Goal: Transaction & Acquisition: Download file/media

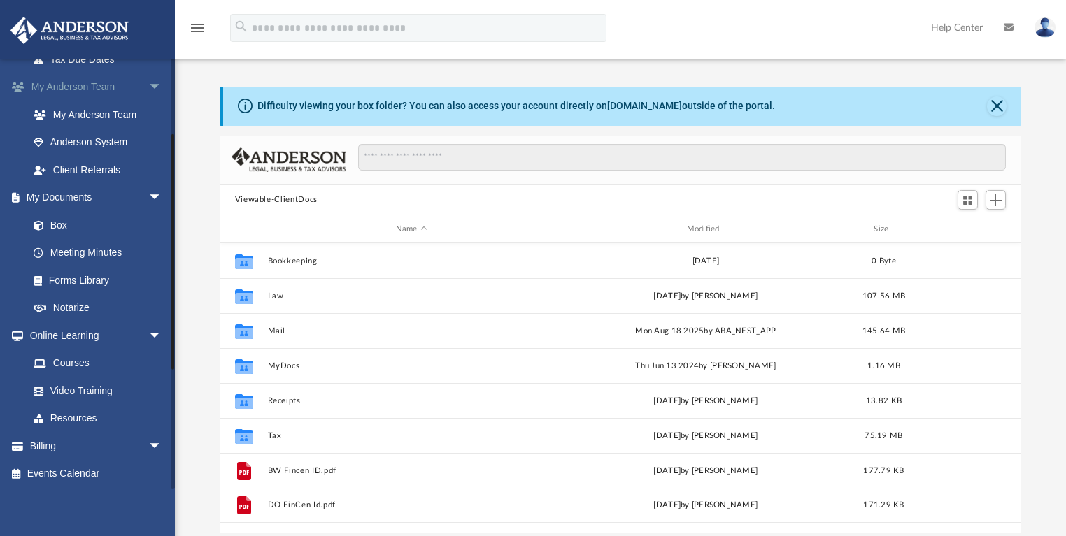
scroll to position [350, 0]
click at [55, 224] on link "Box" at bounding box center [102, 224] width 164 height 28
click at [59, 219] on link "Box" at bounding box center [102, 224] width 164 height 28
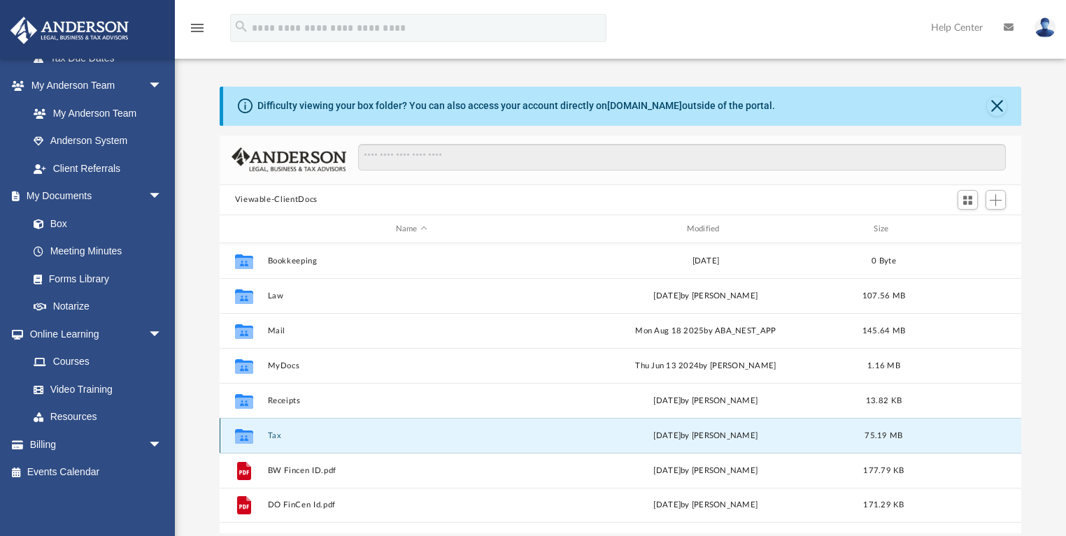
click at [272, 435] on button "Tax" at bounding box center [411, 436] width 288 height 9
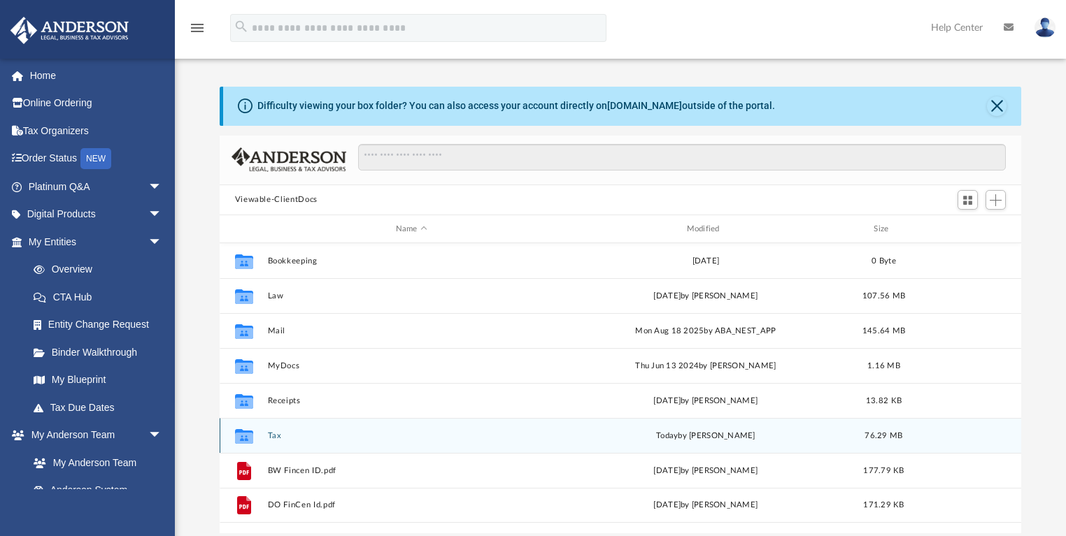
scroll to position [309, 794]
click at [270, 432] on button "Tax" at bounding box center [411, 436] width 288 height 9
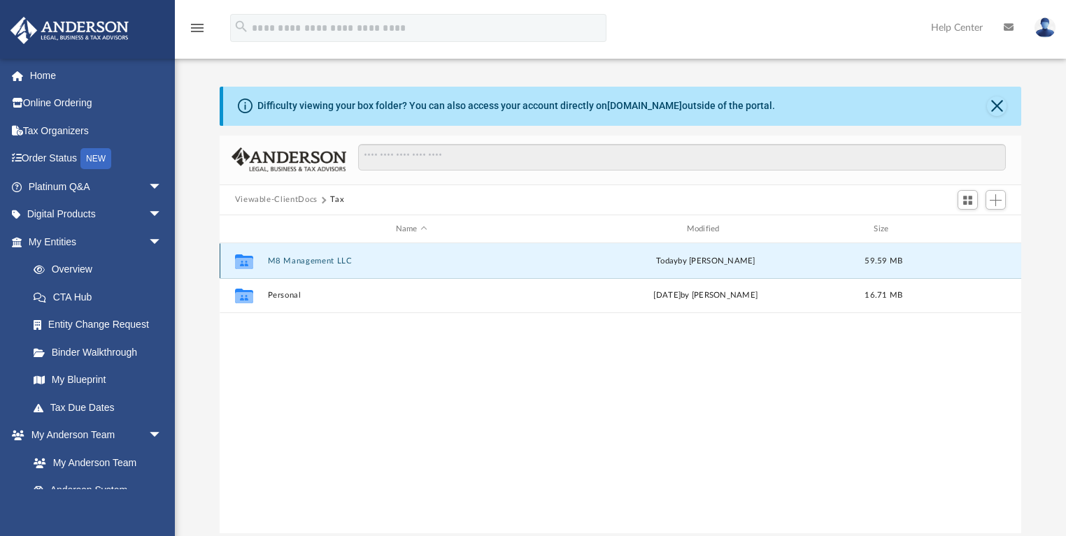
click at [311, 262] on button "M8 Management LLC" at bounding box center [411, 261] width 288 height 9
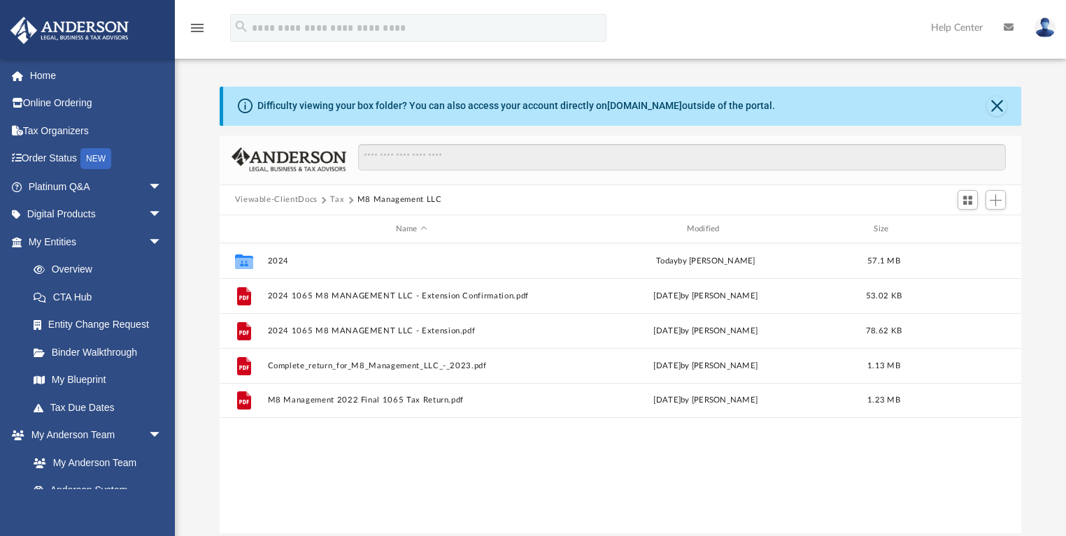
click at [336, 197] on button "Tax" at bounding box center [337, 200] width 14 height 13
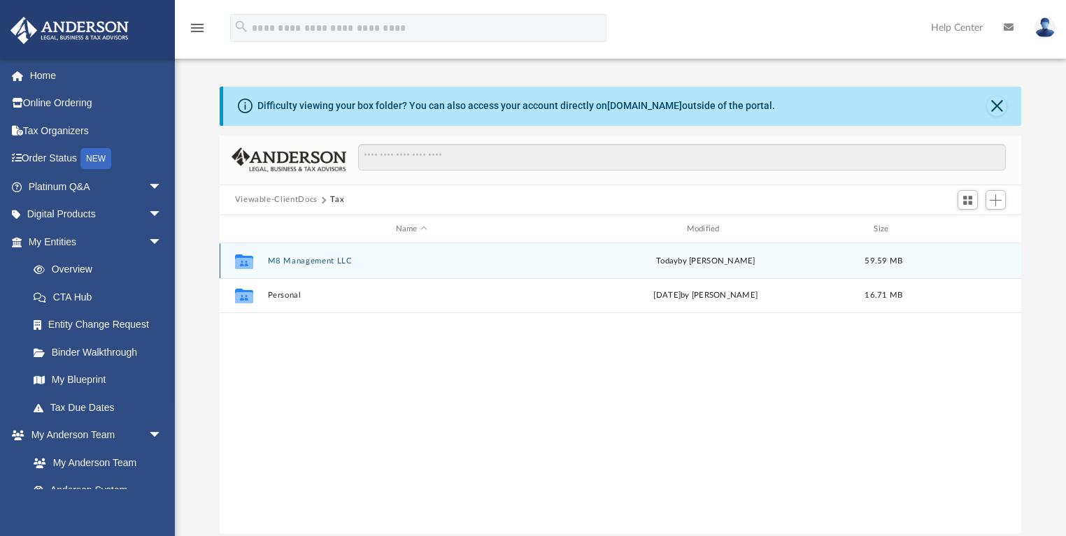
click at [308, 262] on button "M8 Management LLC" at bounding box center [411, 261] width 288 height 9
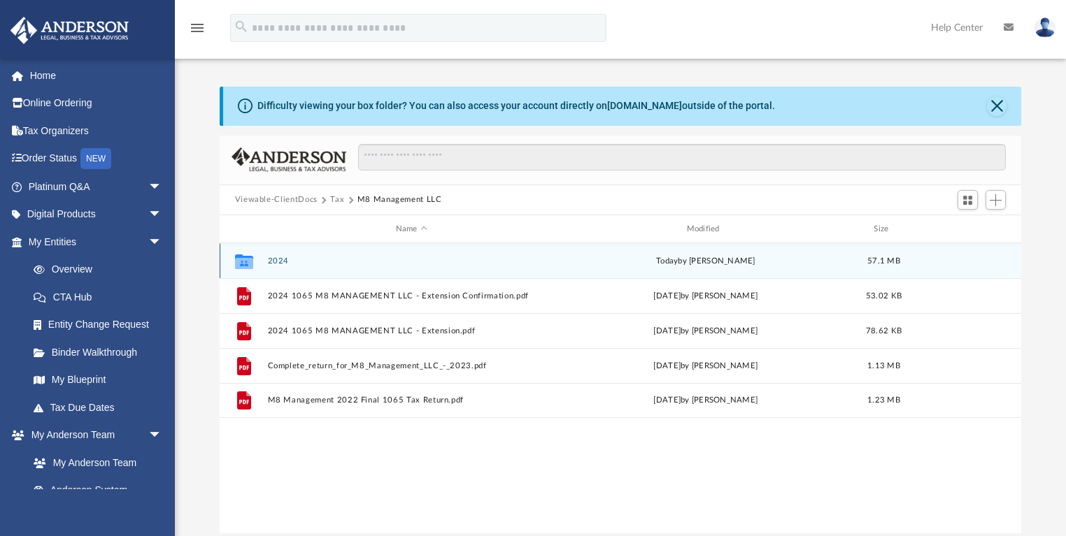
click at [272, 260] on button "2024" at bounding box center [411, 261] width 288 height 9
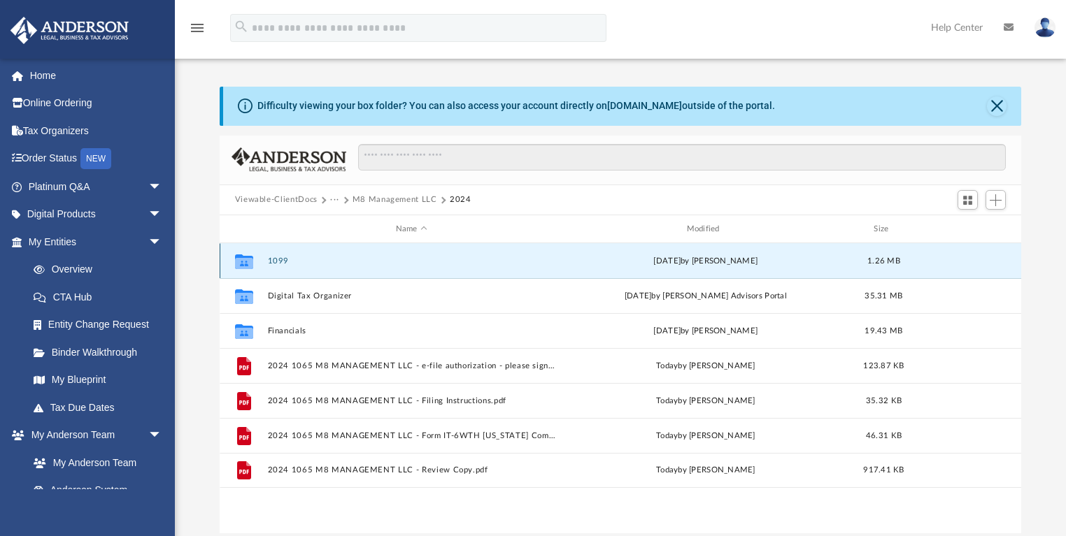
click at [278, 257] on button "1099" at bounding box center [411, 261] width 288 height 9
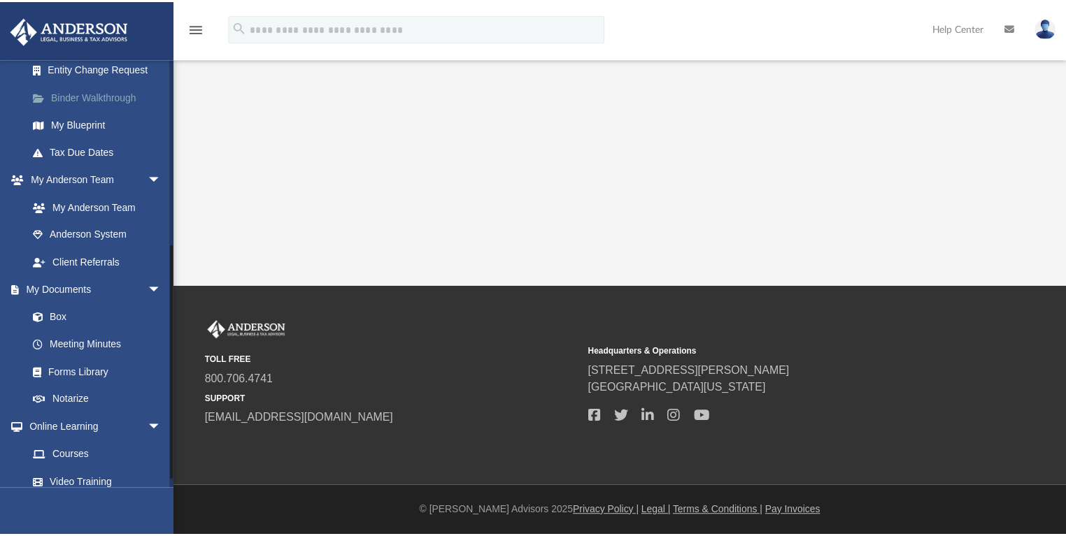
scroll to position [336, 0]
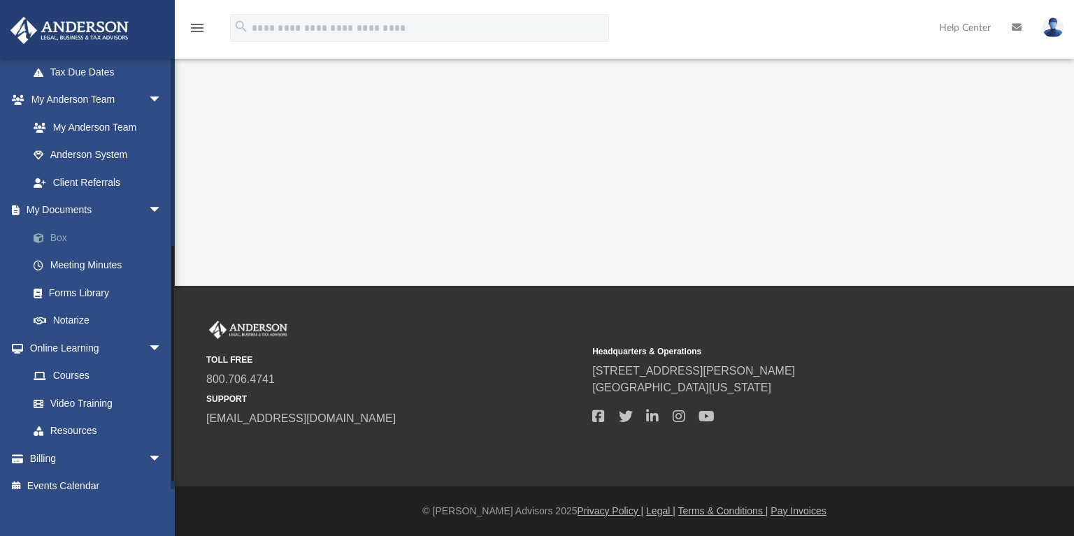
click at [61, 236] on link "Box" at bounding box center [102, 238] width 164 height 28
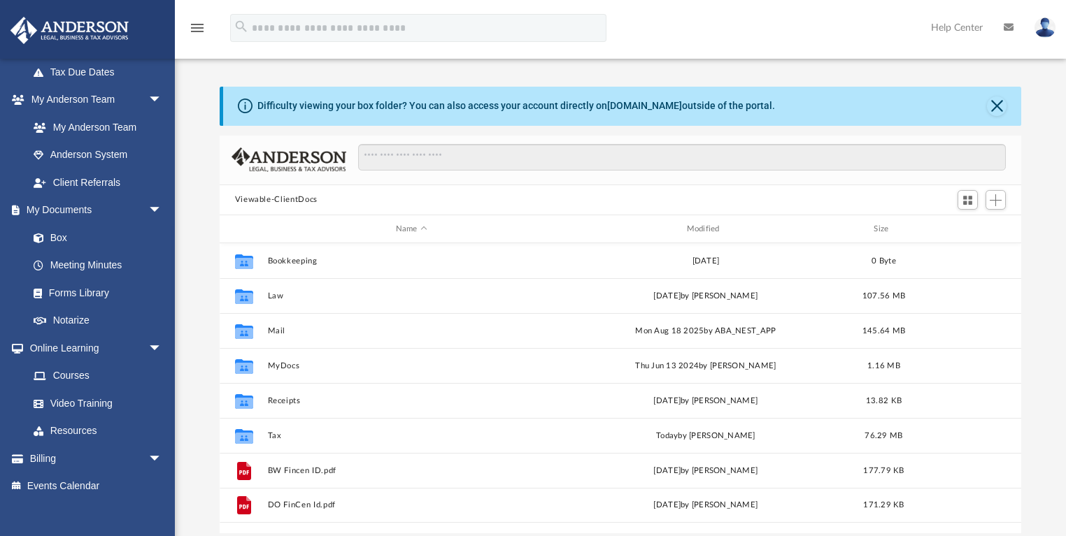
scroll to position [309, 794]
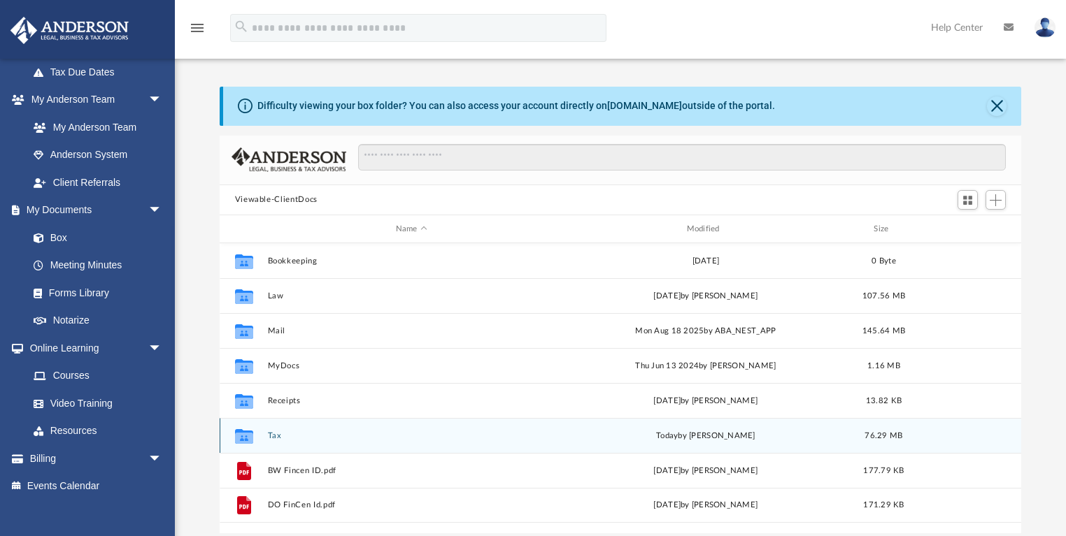
click at [273, 434] on button "Tax" at bounding box center [411, 436] width 288 height 9
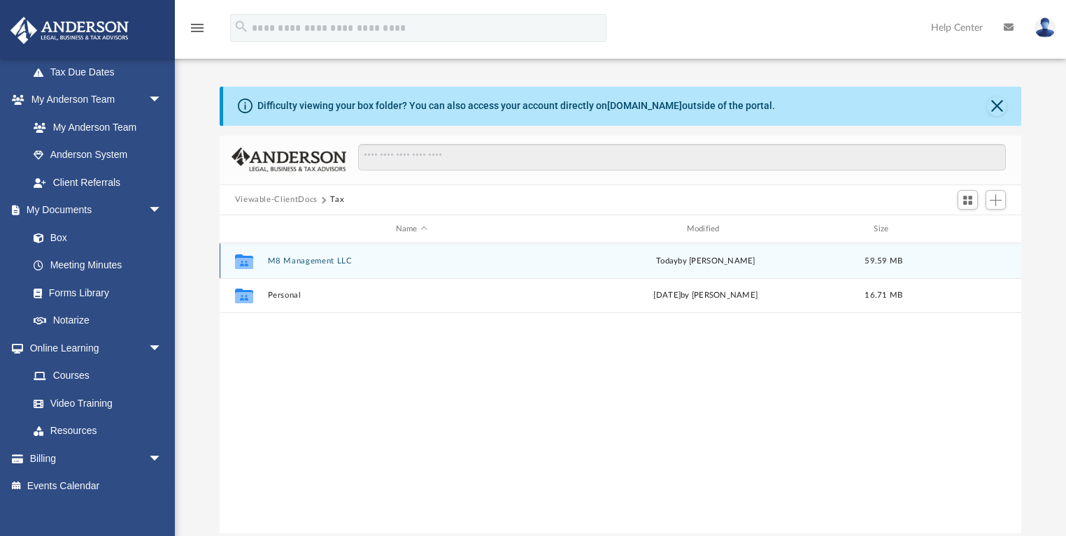
click at [283, 257] on button "M8 Management LLC" at bounding box center [411, 261] width 288 height 9
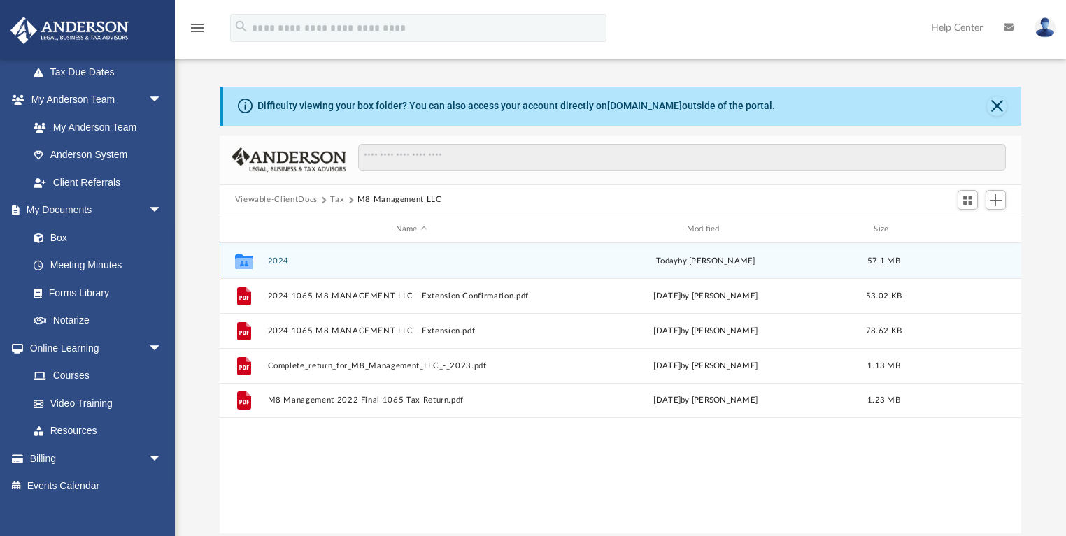
click at [288, 257] on button "2024" at bounding box center [411, 261] width 288 height 9
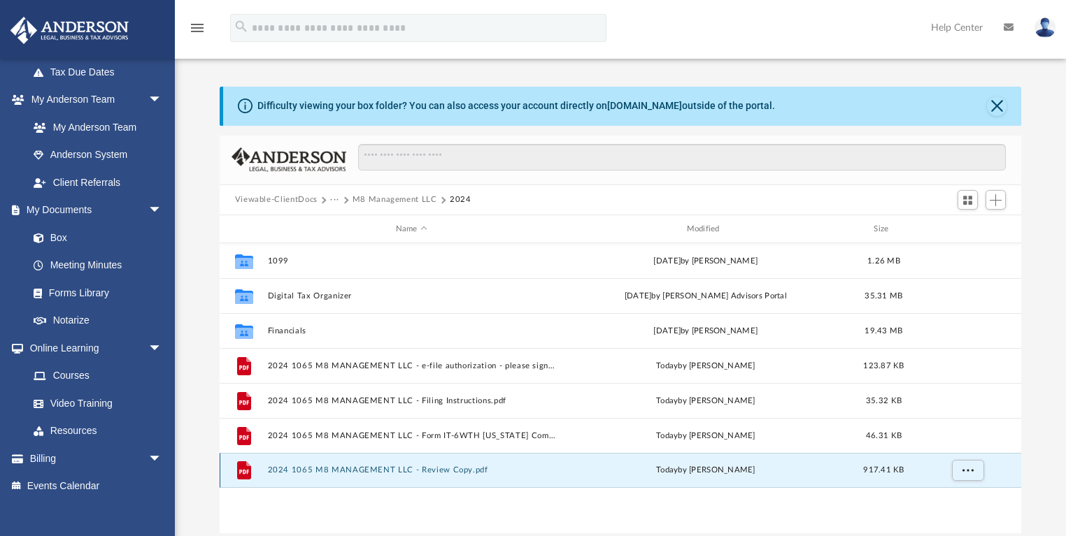
click at [342, 467] on button "2024 1065 M8 MANAGEMENT LLC - Review Copy.pdf" at bounding box center [411, 470] width 288 height 9
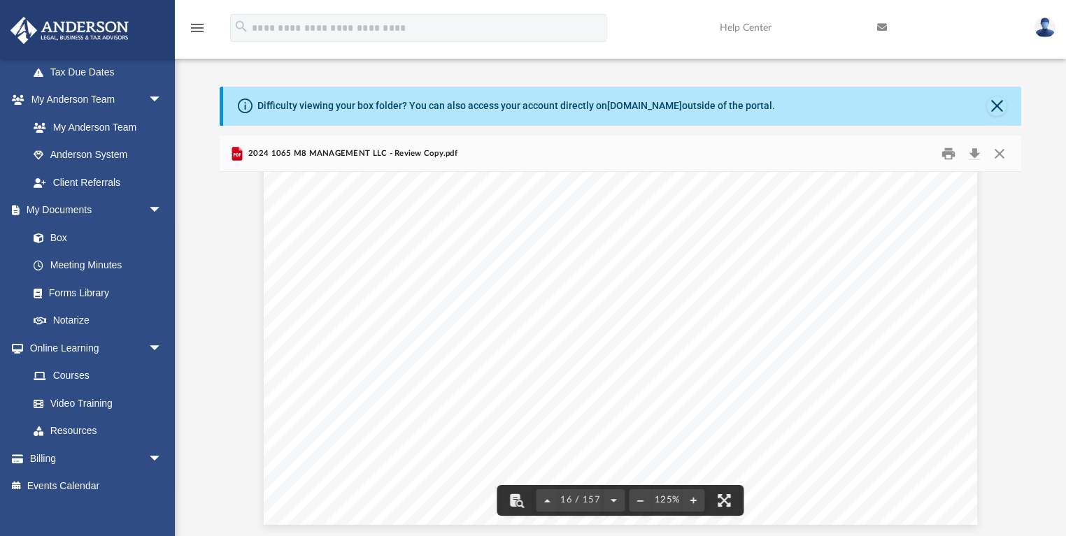
scroll to position [14882, 0]
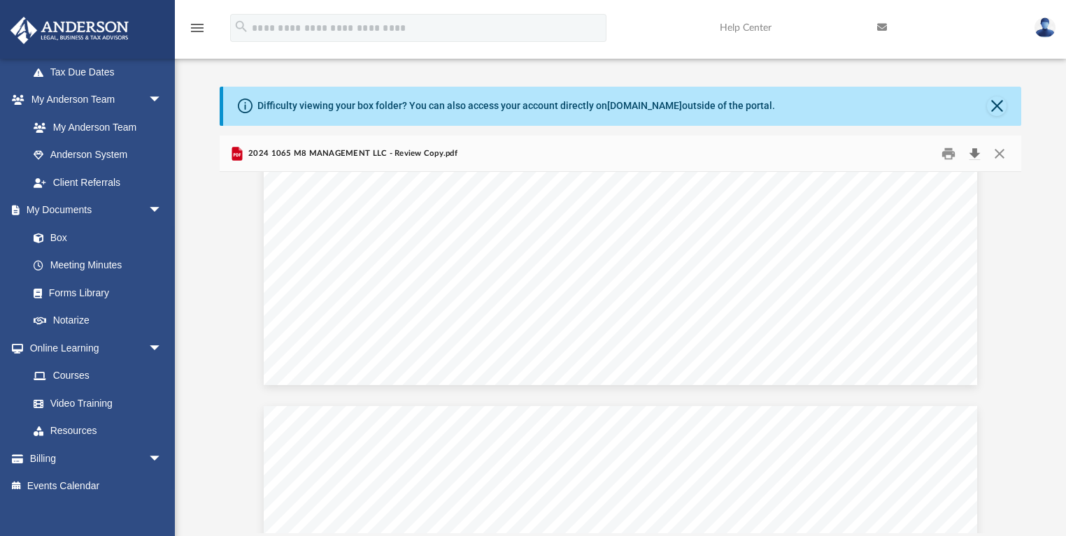
click at [974, 152] on button "Download" at bounding box center [974, 154] width 25 height 22
